Goal: Transaction & Acquisition: Purchase product/service

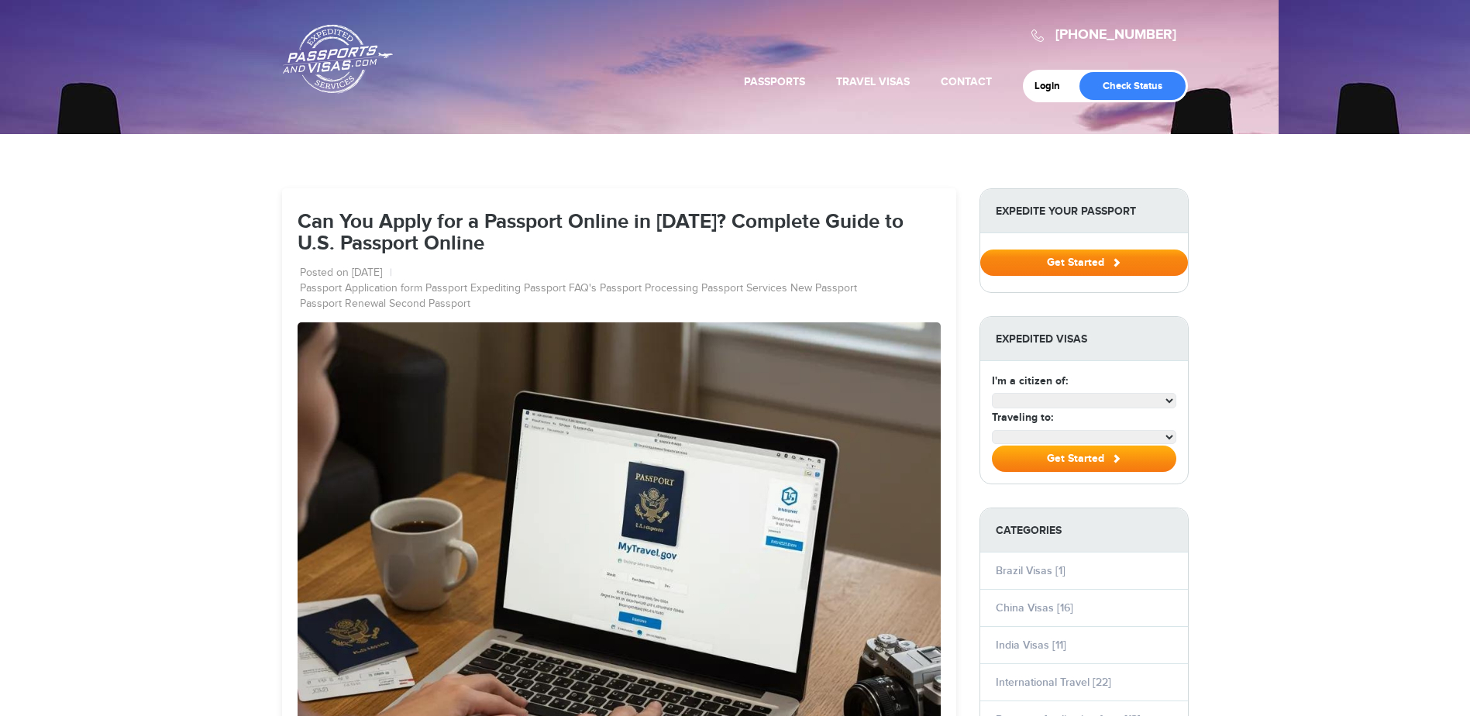
select select "**********"
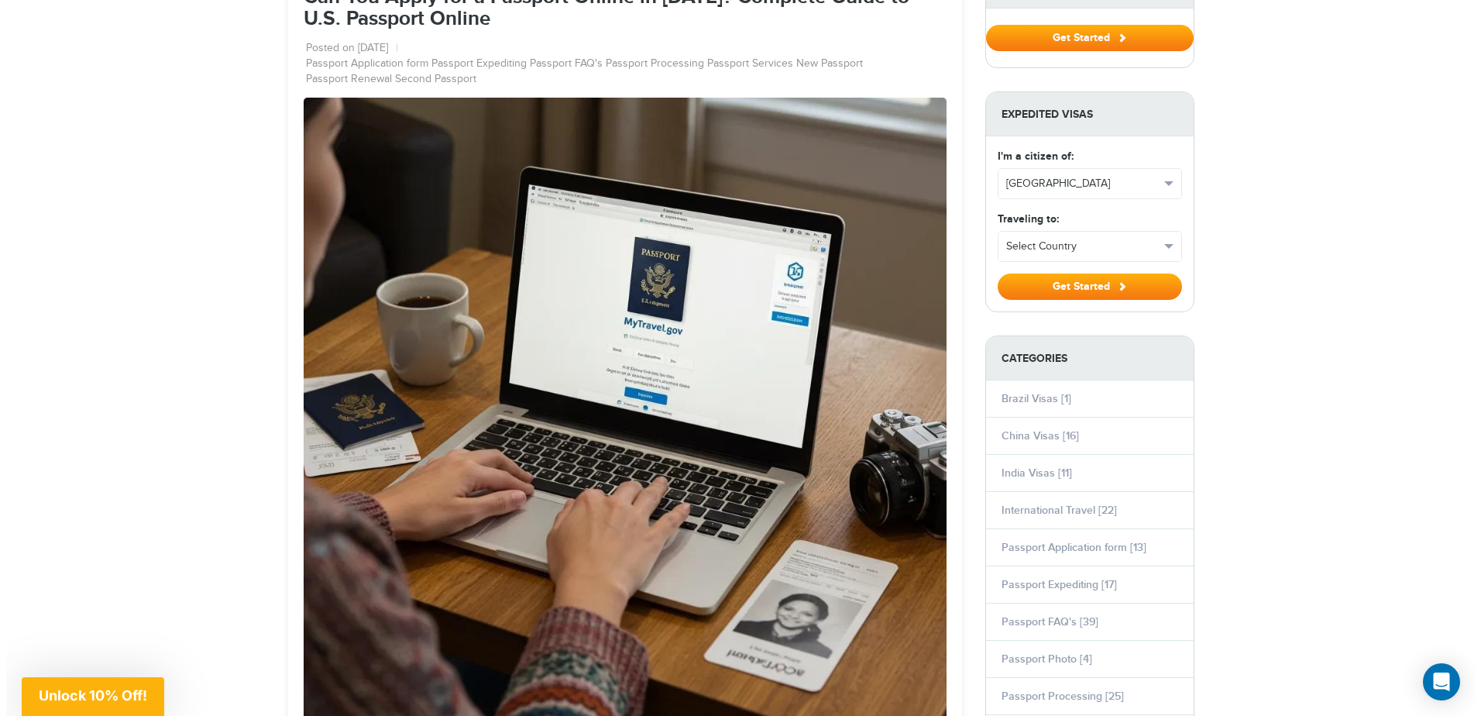
scroll to position [37, 0]
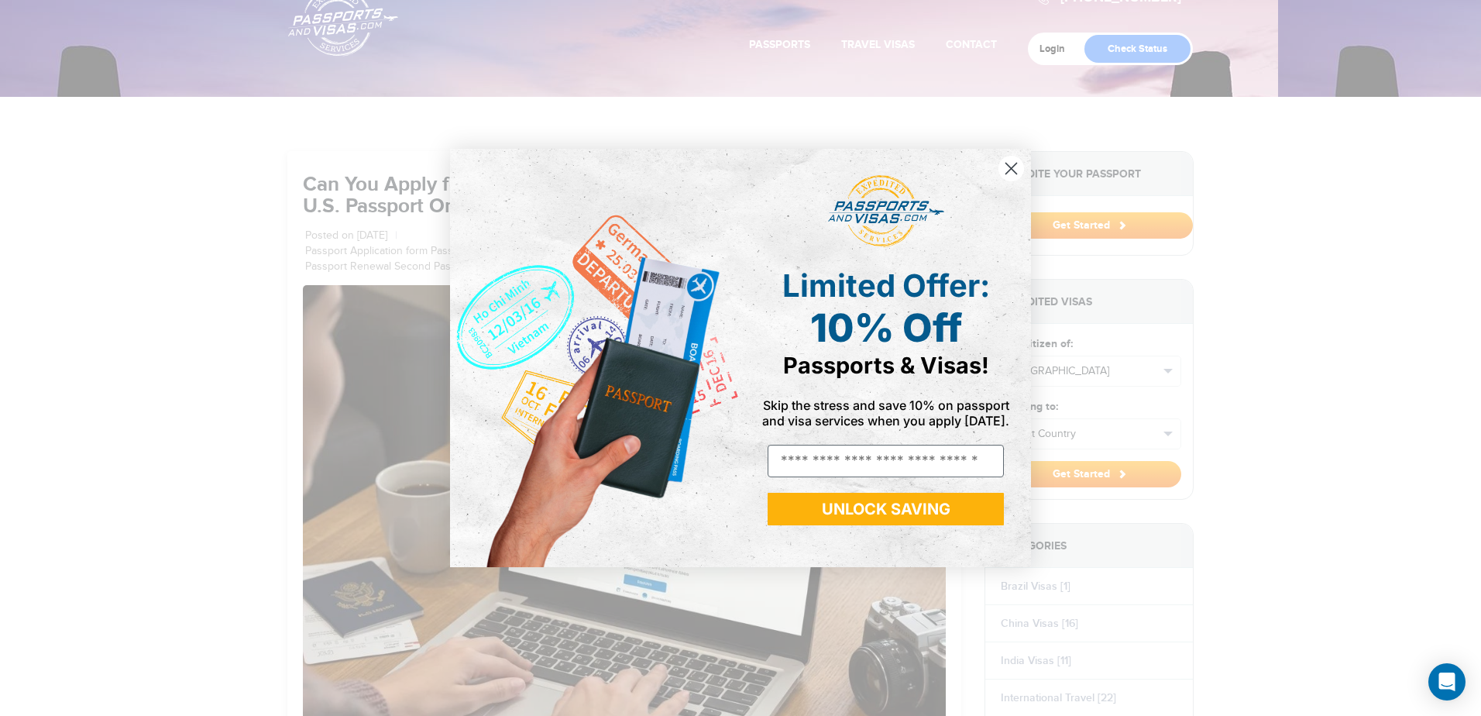
click at [1469, 46] on html "[PHONE_NUMBER] Passports & [DOMAIN_NAME] Login Check Status Passports Passport …" at bounding box center [740, 321] width 1481 height 716
click at [1007, 170] on circle "Close dialog" at bounding box center [1012, 169] width 26 height 26
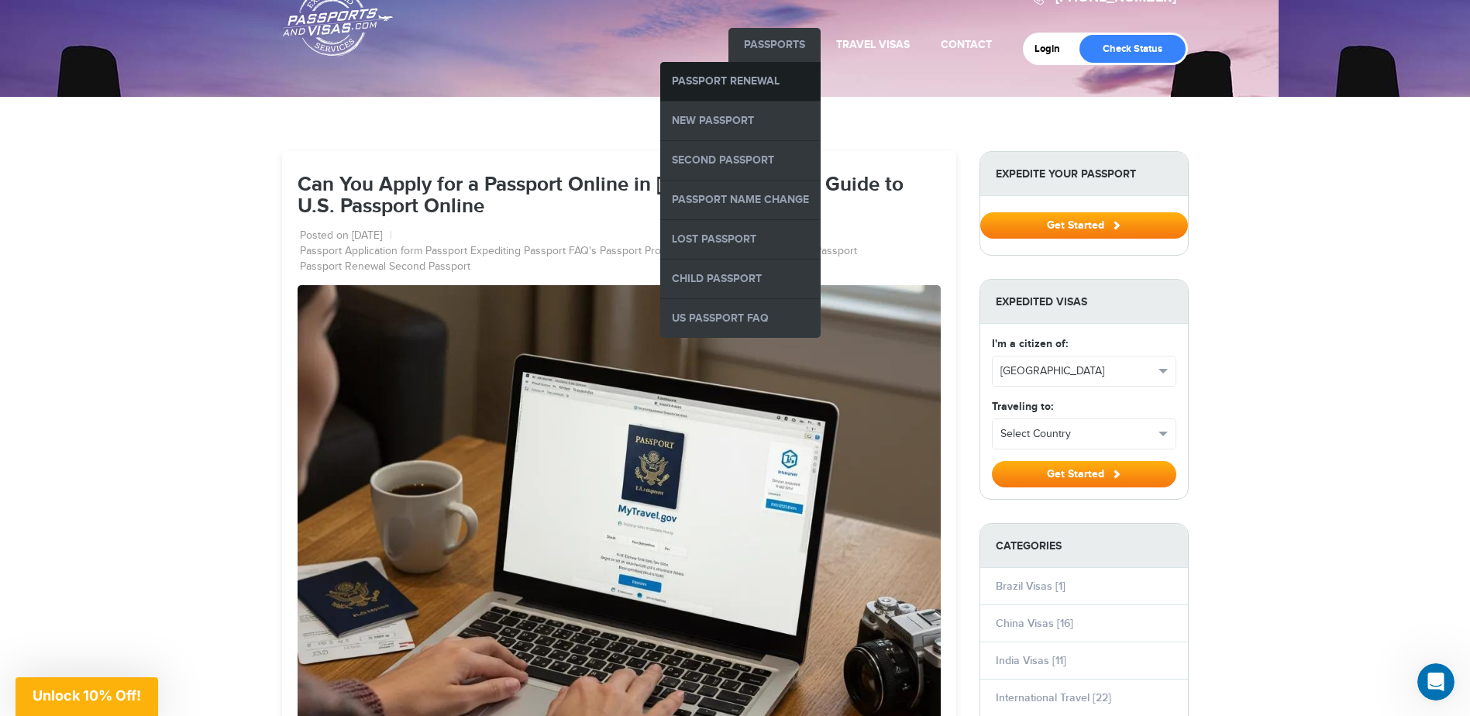
click at [761, 76] on link "Passport Renewal" at bounding box center [740, 81] width 160 height 39
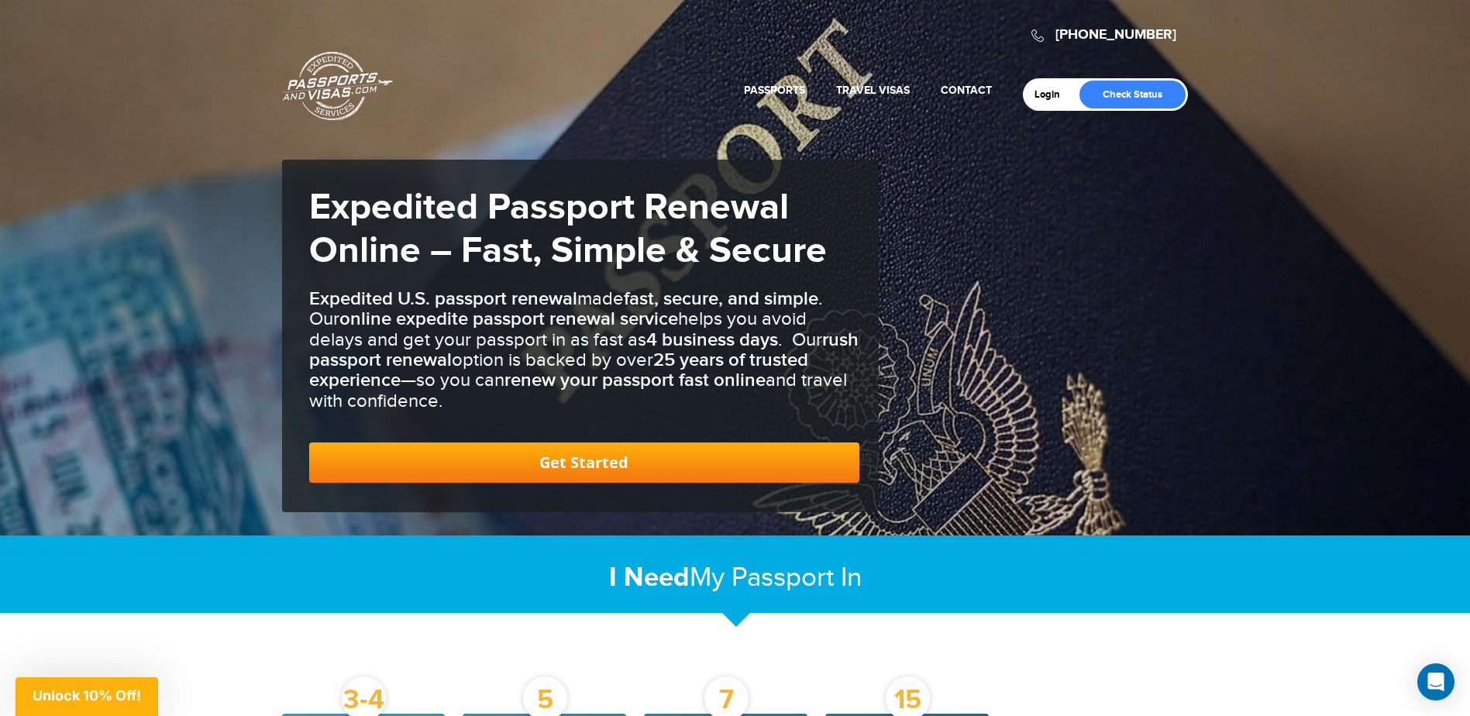
click at [554, 463] on link "Get Started" at bounding box center [584, 462] width 550 height 40
